Goal: Transaction & Acquisition: Purchase product/service

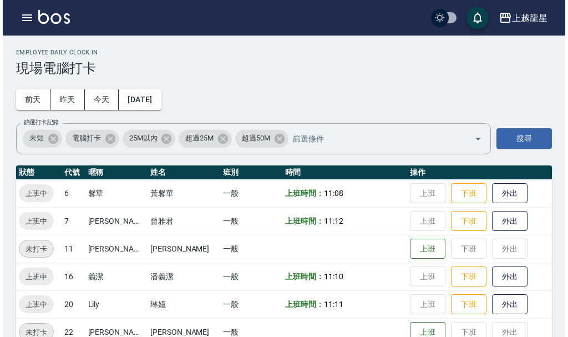
scroll to position [23, 0]
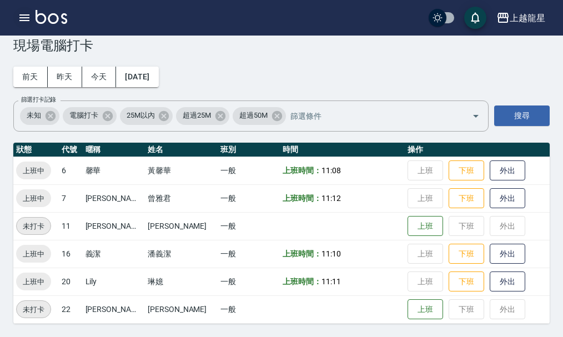
click at [21, 22] on icon "button" at bounding box center [24, 17] width 13 height 13
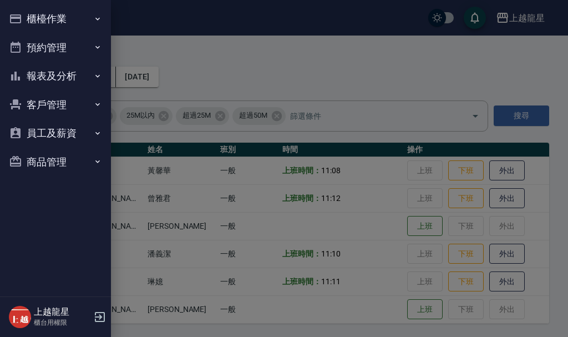
click at [55, 19] on button "櫃檯作業" at bounding box center [55, 18] width 102 height 29
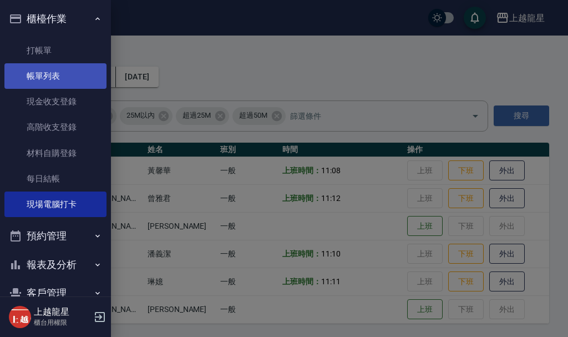
click at [54, 46] on link "打帳單" at bounding box center [55, 51] width 102 height 26
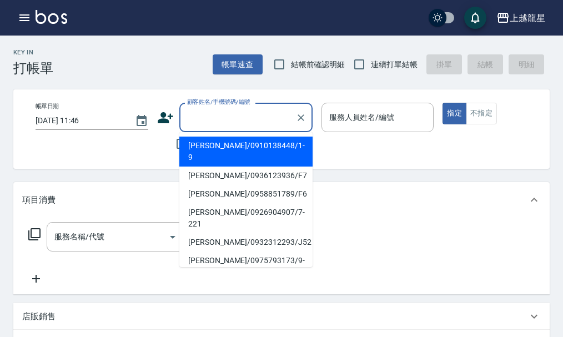
click at [221, 118] on input "顧客姓名/手機號碼/編號" at bounding box center [237, 117] width 107 height 19
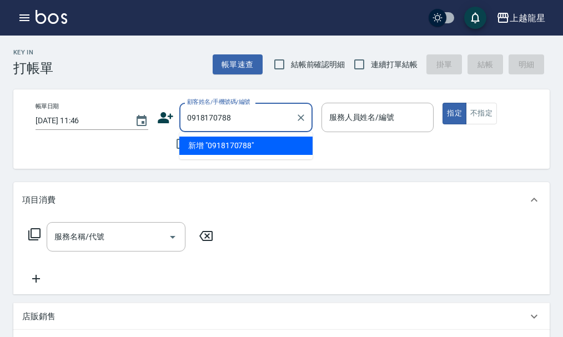
click at [220, 142] on li "新增 "0918170788"" at bounding box center [245, 146] width 133 height 18
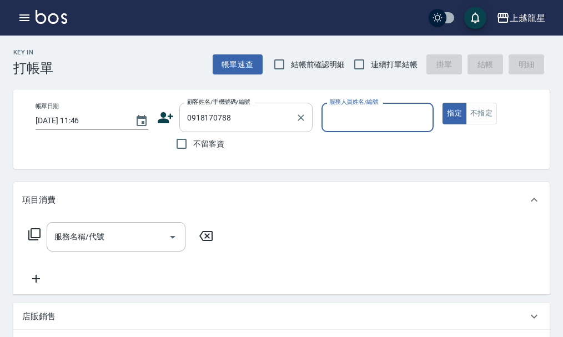
click at [183, 117] on div "0918170788 顧客姓名/手機號碼/編號" at bounding box center [245, 117] width 133 height 29
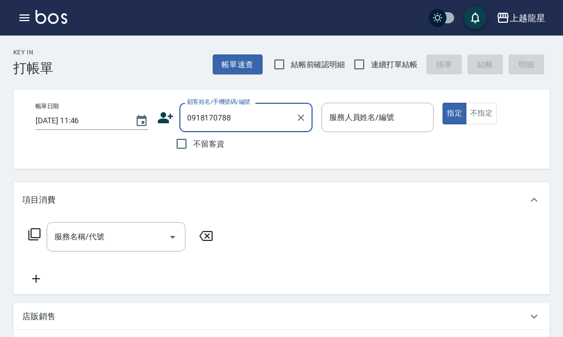
click at [183, 116] on div "0918170788 顧客姓名/手機號碼/編號" at bounding box center [245, 117] width 133 height 29
click at [183, 119] on div "0918170788 顧客姓名/手機號碼/編號" at bounding box center [245, 117] width 133 height 29
click at [183, 118] on div "0918170788 顧客姓名/手機號碼/編號" at bounding box center [245, 117] width 133 height 29
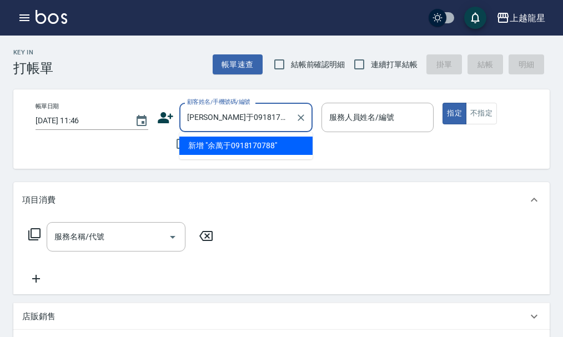
click at [224, 147] on li "新增 "余萬于0918170788"" at bounding box center [245, 146] width 133 height 18
type input "[PERSON_NAME]于0918170788"
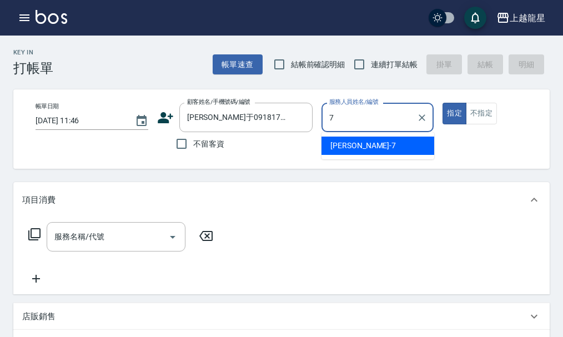
type input "雅君-7"
type button "true"
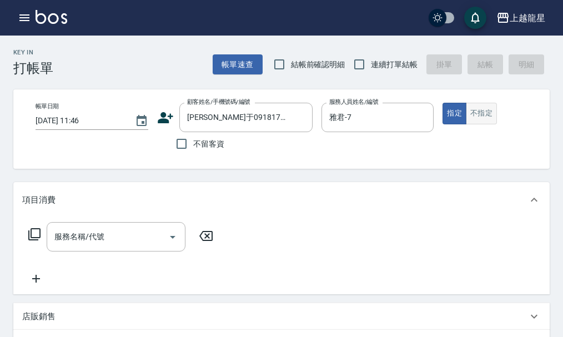
click at [487, 112] on button "不指定" at bounding box center [481, 114] width 31 height 22
click at [88, 239] on div "服務名稱/代號 服務名稱/代號" at bounding box center [116, 236] width 139 height 29
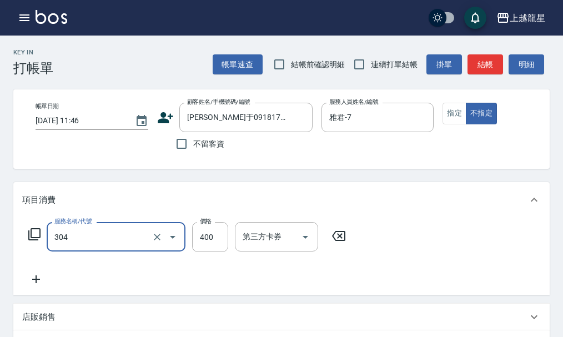
type input "剪髮(304)"
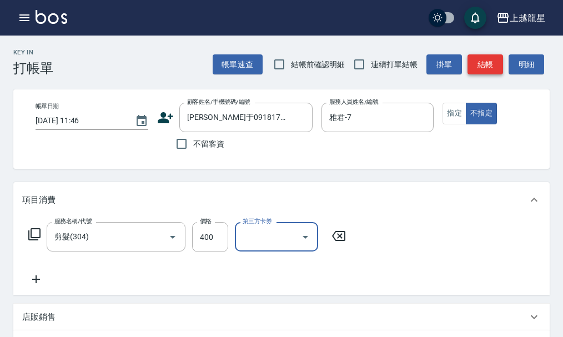
click at [485, 61] on button "結帳" at bounding box center [485, 64] width 36 height 21
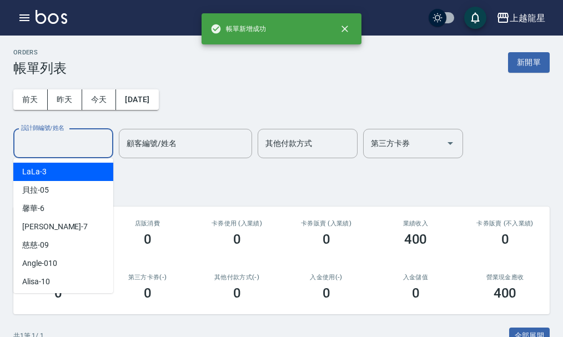
click at [85, 142] on input "設計師編號/姓名" at bounding box center [63, 143] width 90 height 19
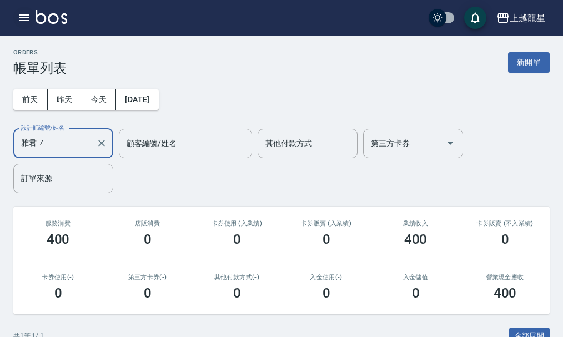
type input "雅君-7"
click at [25, 12] on icon "button" at bounding box center [24, 17] width 13 height 13
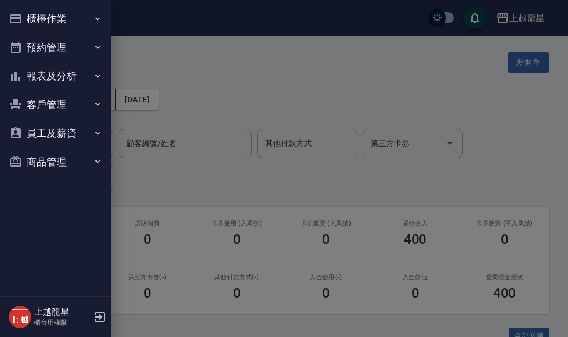
click at [27, 19] on button "櫃檯作業" at bounding box center [55, 18] width 102 height 29
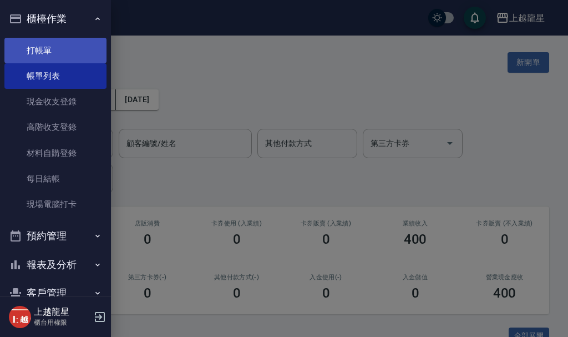
click at [42, 55] on link "打帳單" at bounding box center [55, 51] width 102 height 26
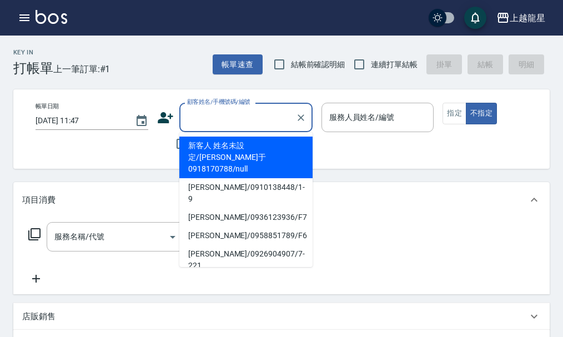
click at [198, 113] on input "顧客姓名/手機號碼/編號" at bounding box center [237, 117] width 107 height 19
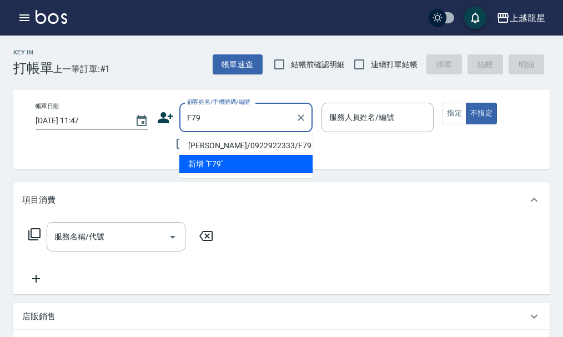
click at [239, 142] on li "[PERSON_NAME]/0922922333/F79" at bounding box center [245, 146] width 133 height 18
type input "[PERSON_NAME]/0922922333/F79"
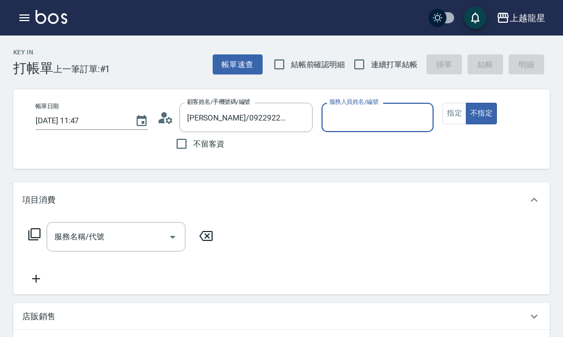
type input "馨華-6"
click at [451, 116] on button "指定" at bounding box center [454, 114] width 24 height 22
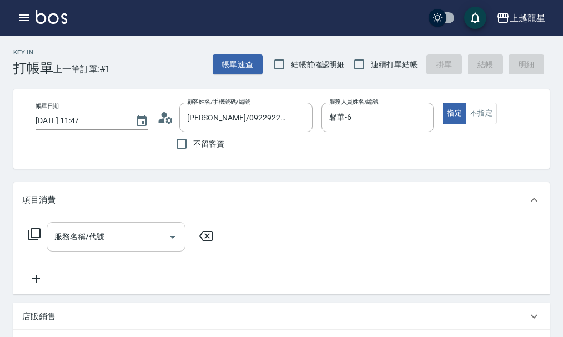
click at [79, 246] on input "服務名稱/代號" at bounding box center [108, 236] width 112 height 19
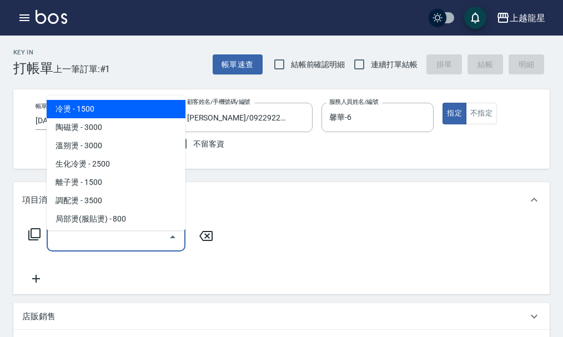
type input "0"
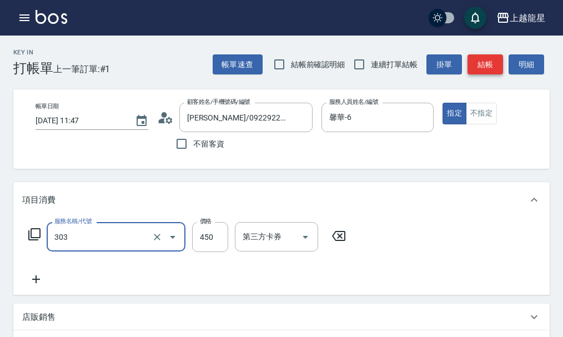
type input "剪髮(303)"
click at [489, 70] on button "結帳" at bounding box center [485, 64] width 36 height 21
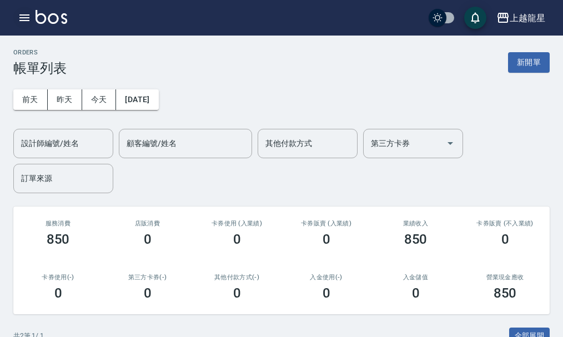
click at [28, 21] on icon "button" at bounding box center [24, 17] width 10 height 7
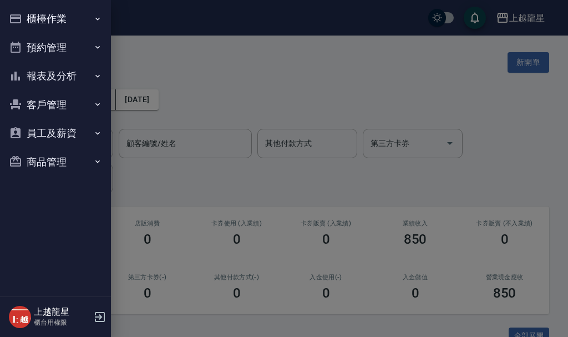
click at [75, 15] on button "櫃檯作業" at bounding box center [55, 18] width 102 height 29
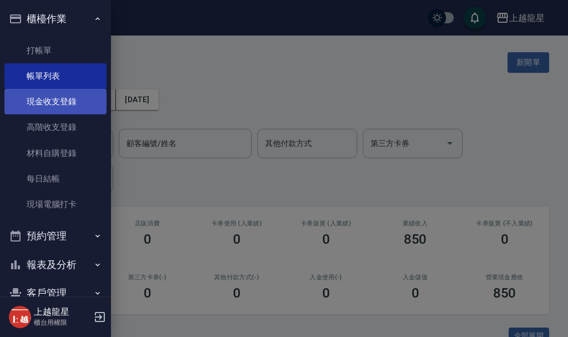
click at [68, 101] on link "現金收支登錄" at bounding box center [55, 102] width 102 height 26
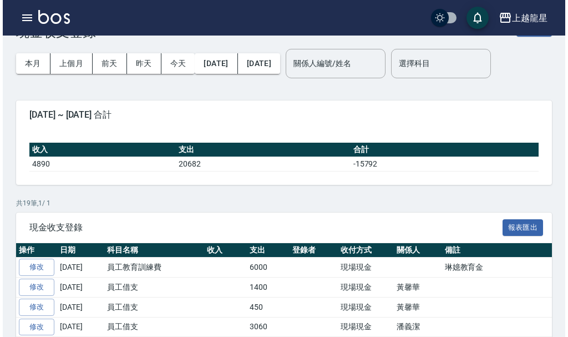
scroll to position [55, 0]
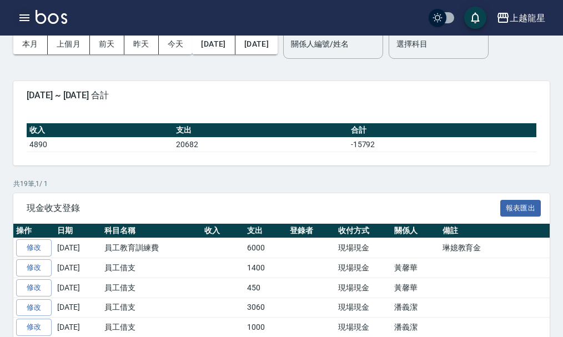
click at [29, 18] on icon "button" at bounding box center [24, 17] width 10 height 7
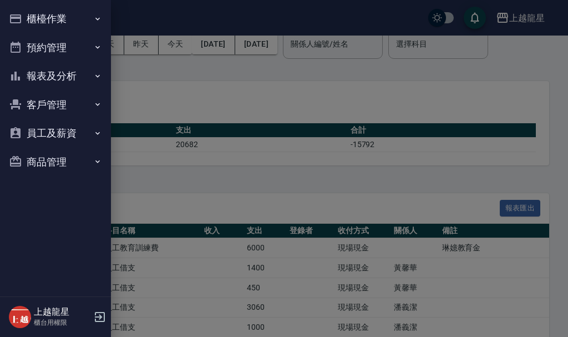
click at [29, 18] on button "櫃檯作業" at bounding box center [55, 18] width 102 height 29
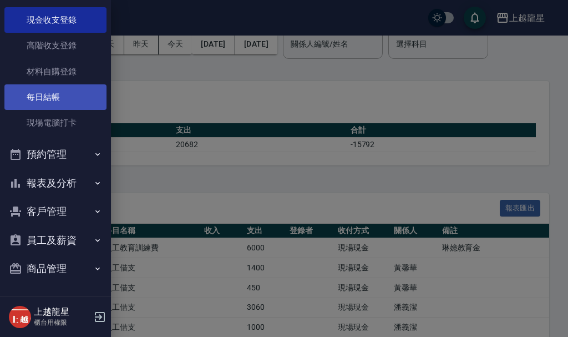
scroll to position [0, 0]
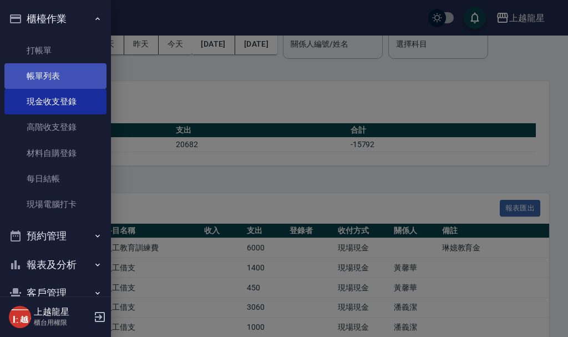
click at [33, 79] on link "帳單列表" at bounding box center [55, 76] width 102 height 26
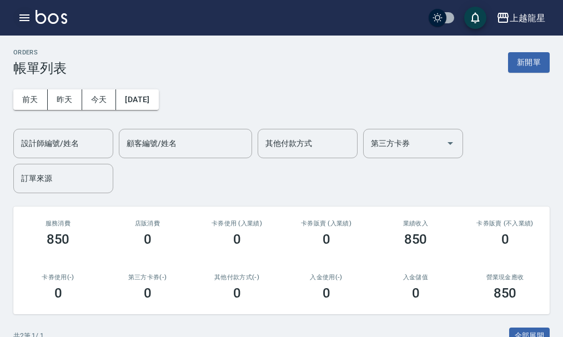
click at [17, 12] on button "button" at bounding box center [24, 18] width 22 height 22
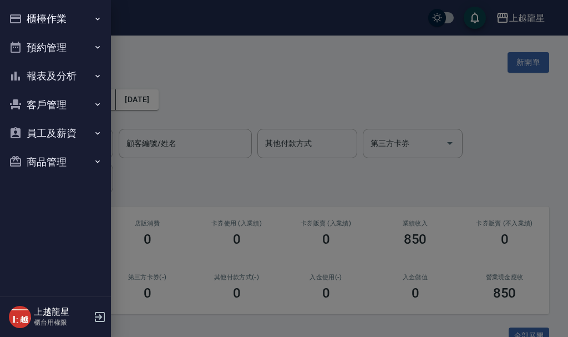
click at [71, 74] on button "報表及分析" at bounding box center [55, 76] width 102 height 29
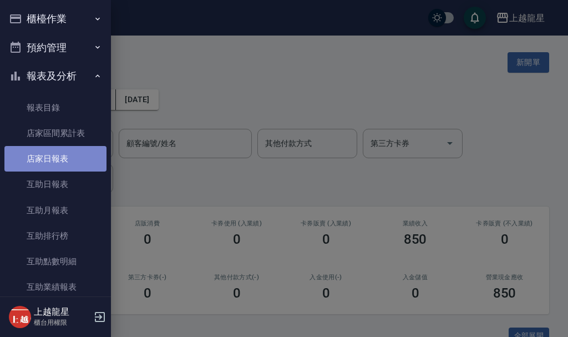
click at [62, 157] on link "店家日報表" at bounding box center [55, 159] width 102 height 26
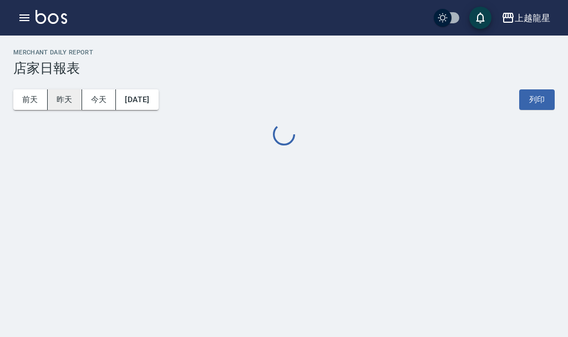
click at [63, 96] on button "昨天" at bounding box center [65, 99] width 34 height 21
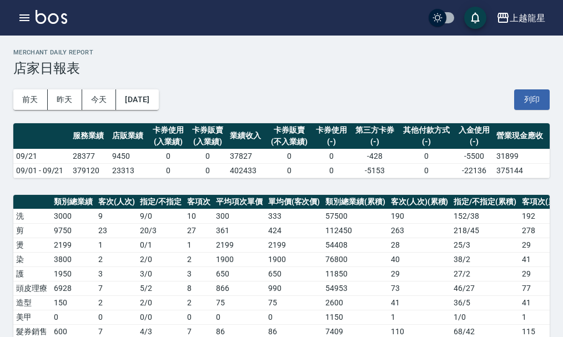
scroll to position [295, 0]
